Goal: Use online tool/utility: Utilize a website feature to perform a specific function

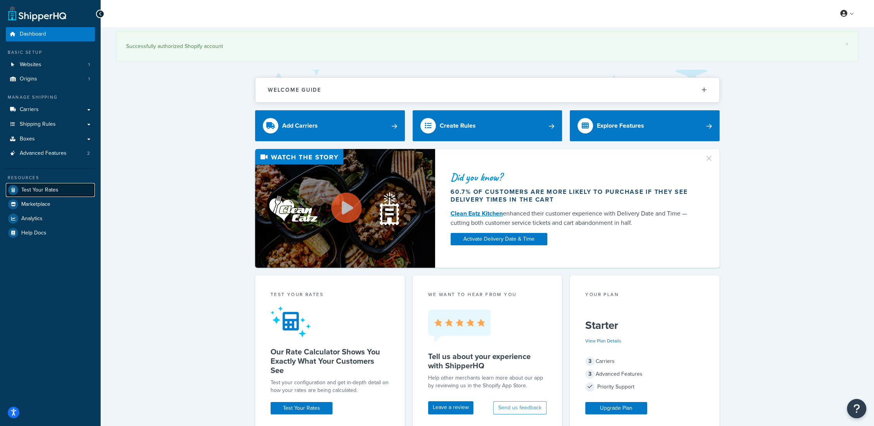
click at [43, 188] on span "Test Your Rates" at bounding box center [39, 190] width 37 height 7
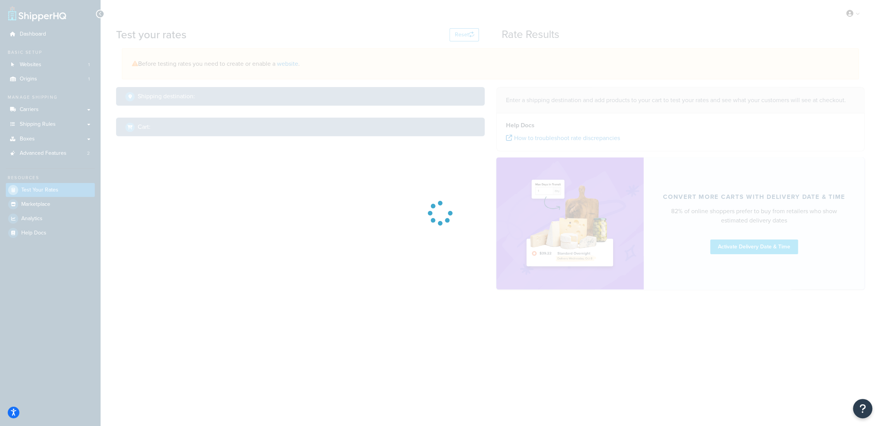
select select "[GEOGRAPHIC_DATA]"
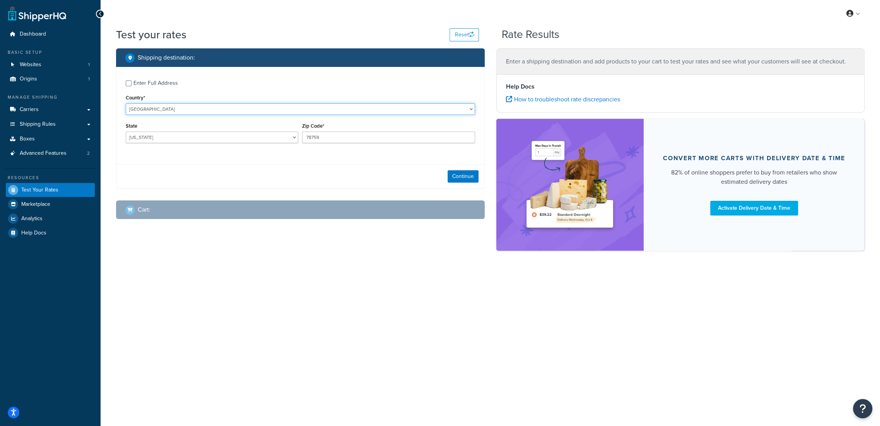
click at [201, 106] on select "[GEOGRAPHIC_DATA] [GEOGRAPHIC_DATA] [GEOGRAPHIC_DATA] [GEOGRAPHIC_DATA] [GEOGRA…" at bounding box center [300, 109] width 349 height 12
select select "NZ"
click at [126, 103] on select "[GEOGRAPHIC_DATA] [GEOGRAPHIC_DATA] [GEOGRAPHIC_DATA] [GEOGRAPHIC_DATA] [GEOGRA…" at bounding box center [300, 109] width 349 height 12
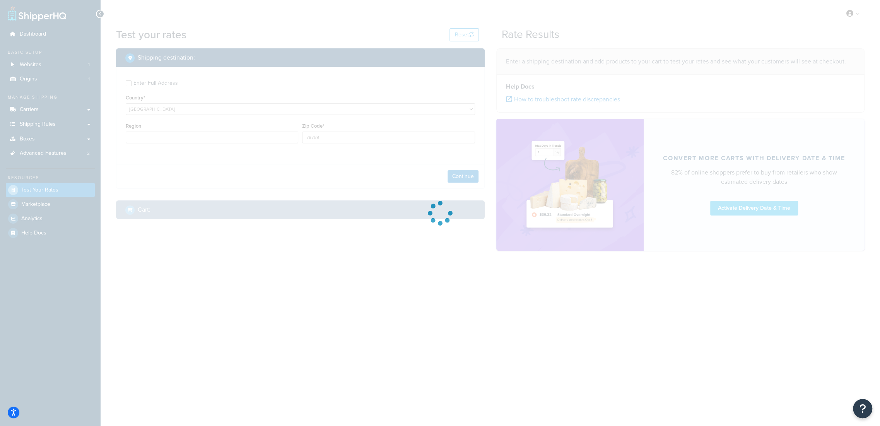
click at [177, 132] on div at bounding box center [440, 213] width 880 height 426
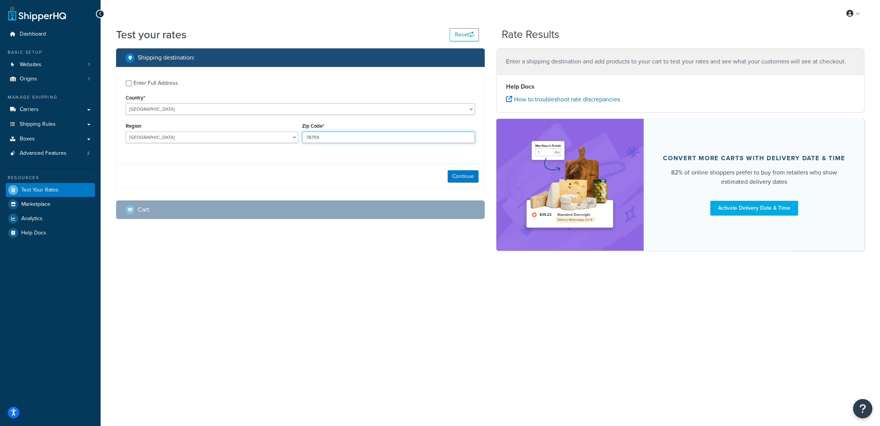
click at [315, 140] on input "78759" at bounding box center [388, 138] width 173 height 12
drag, startPoint x: 334, startPoint y: 140, endPoint x: 262, endPoint y: 134, distance: 72.2
click at [290, 141] on div "Region [GEOGRAPHIC_DATA] [GEOGRAPHIC_DATA] [GEOGRAPHIC_DATA] [GEOGRAPHIC_DATA] …" at bounding box center [300, 135] width 353 height 28
type input "4122"
click at [152, 83] on div "Enter Full Address" at bounding box center [155, 83] width 44 height 11
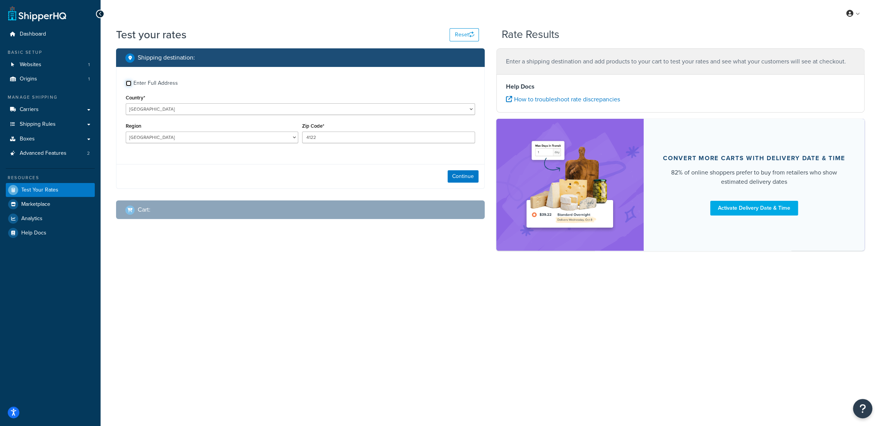
click at [132, 83] on input "Enter Full Address" at bounding box center [129, 83] width 6 height 6
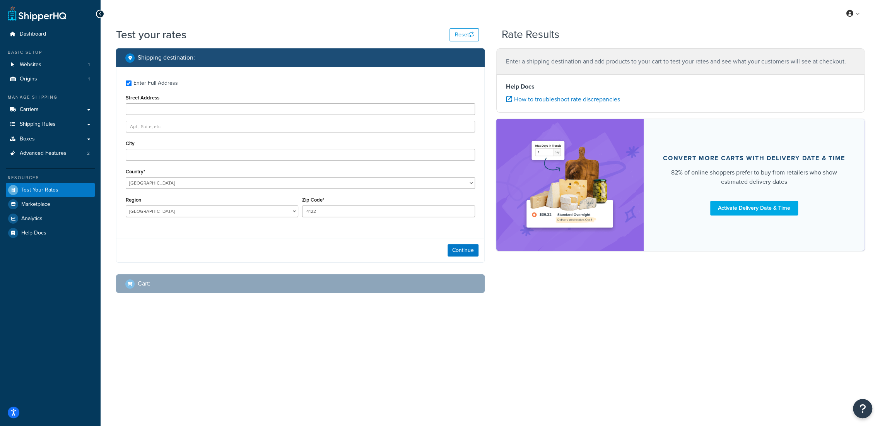
click at [132, 83] on div "Enter Full Address" at bounding box center [300, 82] width 349 height 12
click at [130, 84] on input "Enter Full Address" at bounding box center [129, 83] width 6 height 6
checkbox input "false"
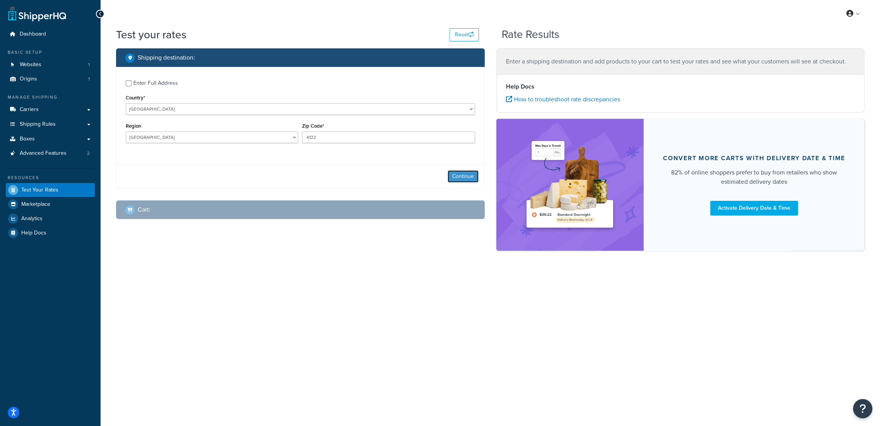
click at [467, 179] on button "Continue" at bounding box center [463, 176] width 31 height 12
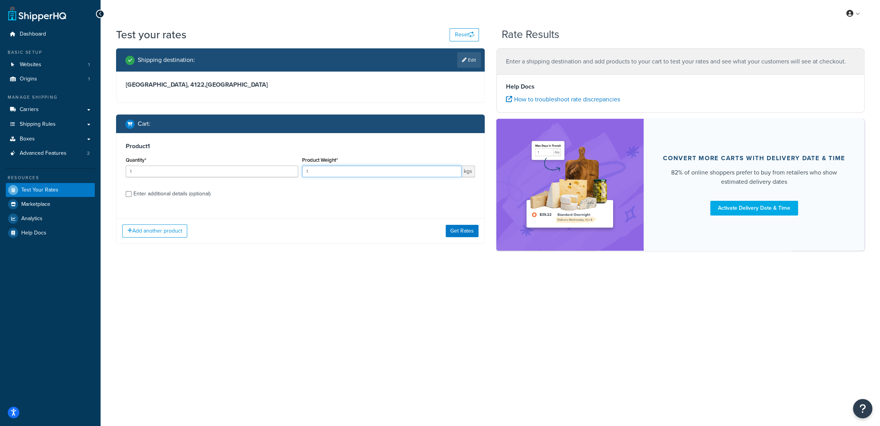
drag, startPoint x: 322, startPoint y: 170, endPoint x: 268, endPoint y: 163, distance: 54.7
click at [266, 167] on div "Quantity* 1 Product Weight* 1 kgs" at bounding box center [300, 169] width 353 height 28
type input "3.65"
click at [164, 194] on div "Enter additional details (optional)" at bounding box center [171, 193] width 77 height 11
click at [132, 194] on input "Enter additional details (optional)" at bounding box center [129, 194] width 6 height 6
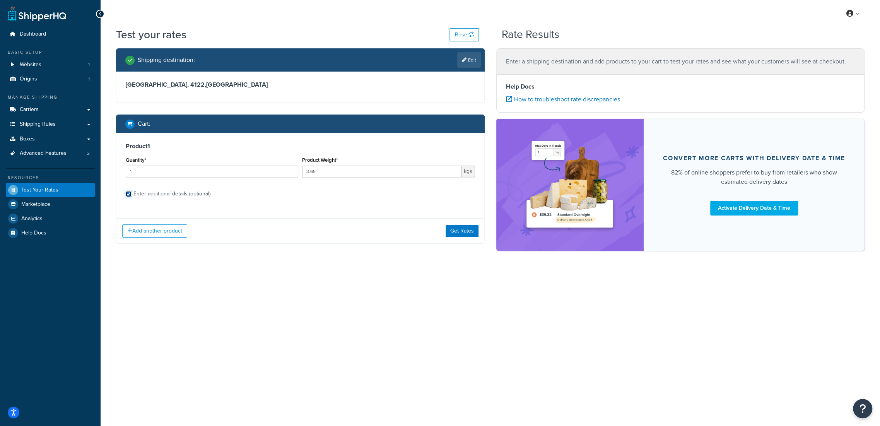
checkbox input "true"
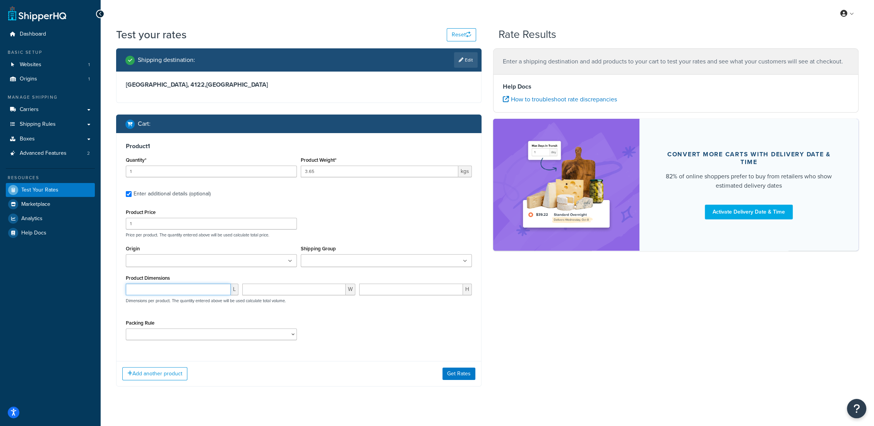
click at [181, 291] on input "number" at bounding box center [178, 290] width 105 height 12
click at [191, 334] on select "CASE1 [GEOGRAPHIC_DATA] PRO1 RIL1 RIM1 RIS1 S1 SSM1 SSS1 [PERSON_NAME] XL1" at bounding box center [211, 334] width 171 height 12
select select "64146"
click at [126, 328] on select "CASE1 [GEOGRAPHIC_DATA] PRO1 RIL1 RIM1 RIS1 S1 SSM1 SSS1 [PERSON_NAME] XL1" at bounding box center [211, 334] width 171 height 12
click at [161, 289] on input "number" at bounding box center [178, 290] width 105 height 12
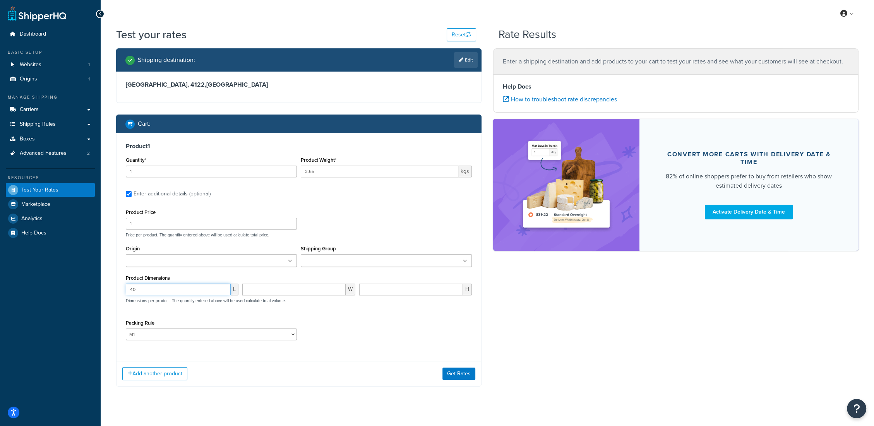
type input "40"
type input "30"
type input "13"
click at [456, 371] on button "Get Rates" at bounding box center [458, 374] width 33 height 12
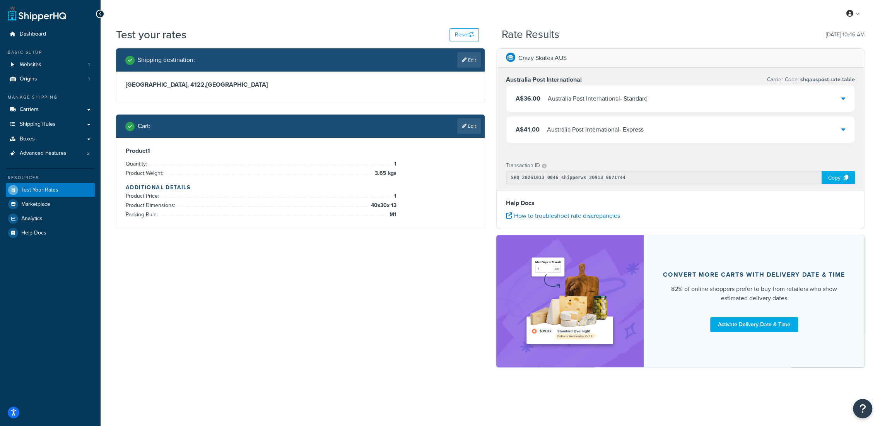
click at [839, 132] on div "A$41.00 Australia Post International - Express" at bounding box center [680, 129] width 349 height 26
